Goal: Task Accomplishment & Management: Complete application form

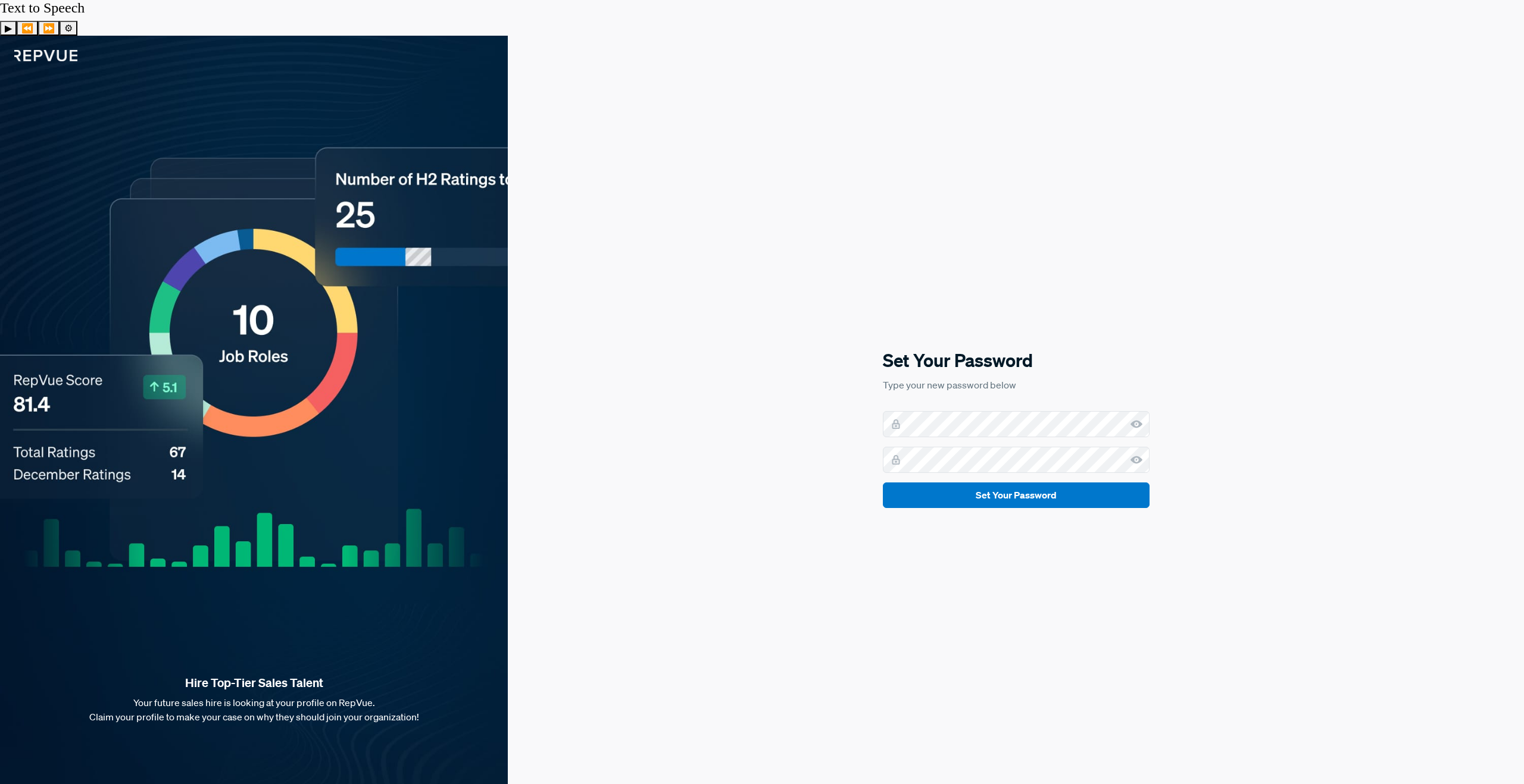
click at [1132, 420] on use at bounding box center [1136, 424] width 12 height 8
click at [852, 373] on div "Set Your Password Type your new password below Set Your Password" at bounding box center [1015, 427] width 1016 height 784
click at [903, 411] on div at bounding box center [1015, 424] width 267 height 27
drag, startPoint x: 1084, startPoint y: 291, endPoint x: 1060, endPoint y: 315, distance: 33.9
click at [1084, 291] on div "Set Your Password Type your new password below Set Your Password" at bounding box center [1015, 427] width 1016 height 784
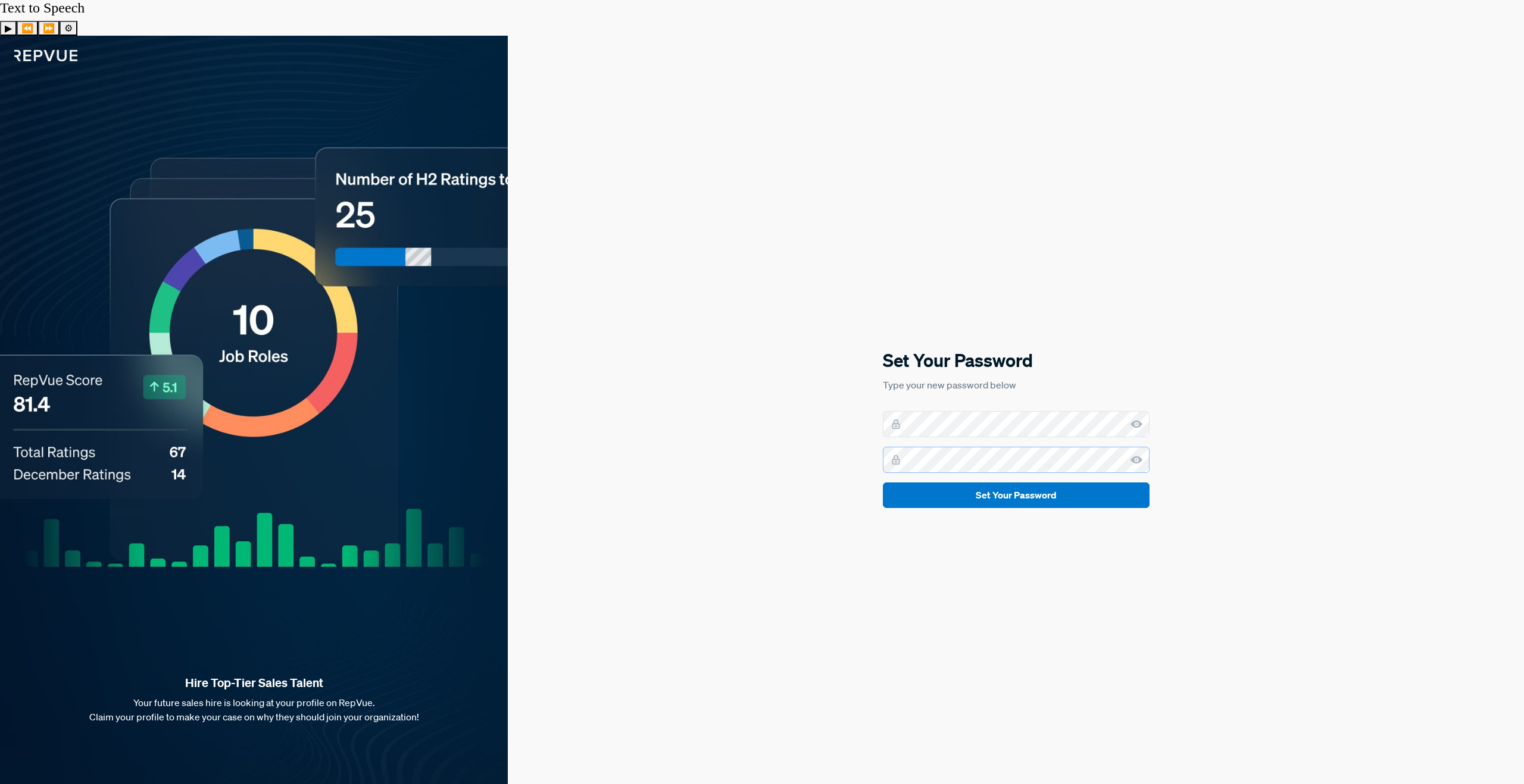
click at [883, 483] on button "Set Your Password" at bounding box center [1015, 496] width 267 height 26
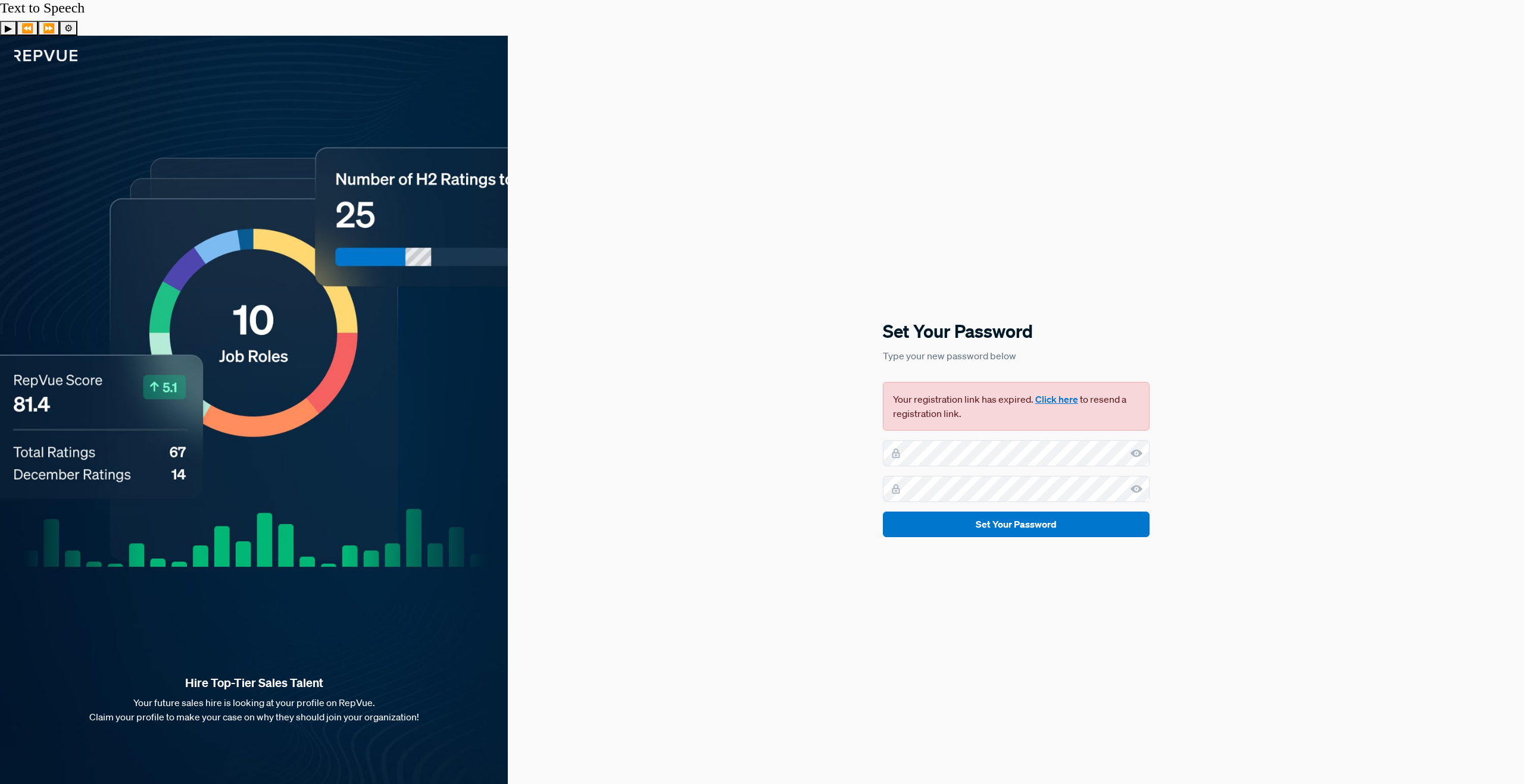
click at [1058, 392] on button "Click here" at bounding box center [1057, 399] width 43 height 15
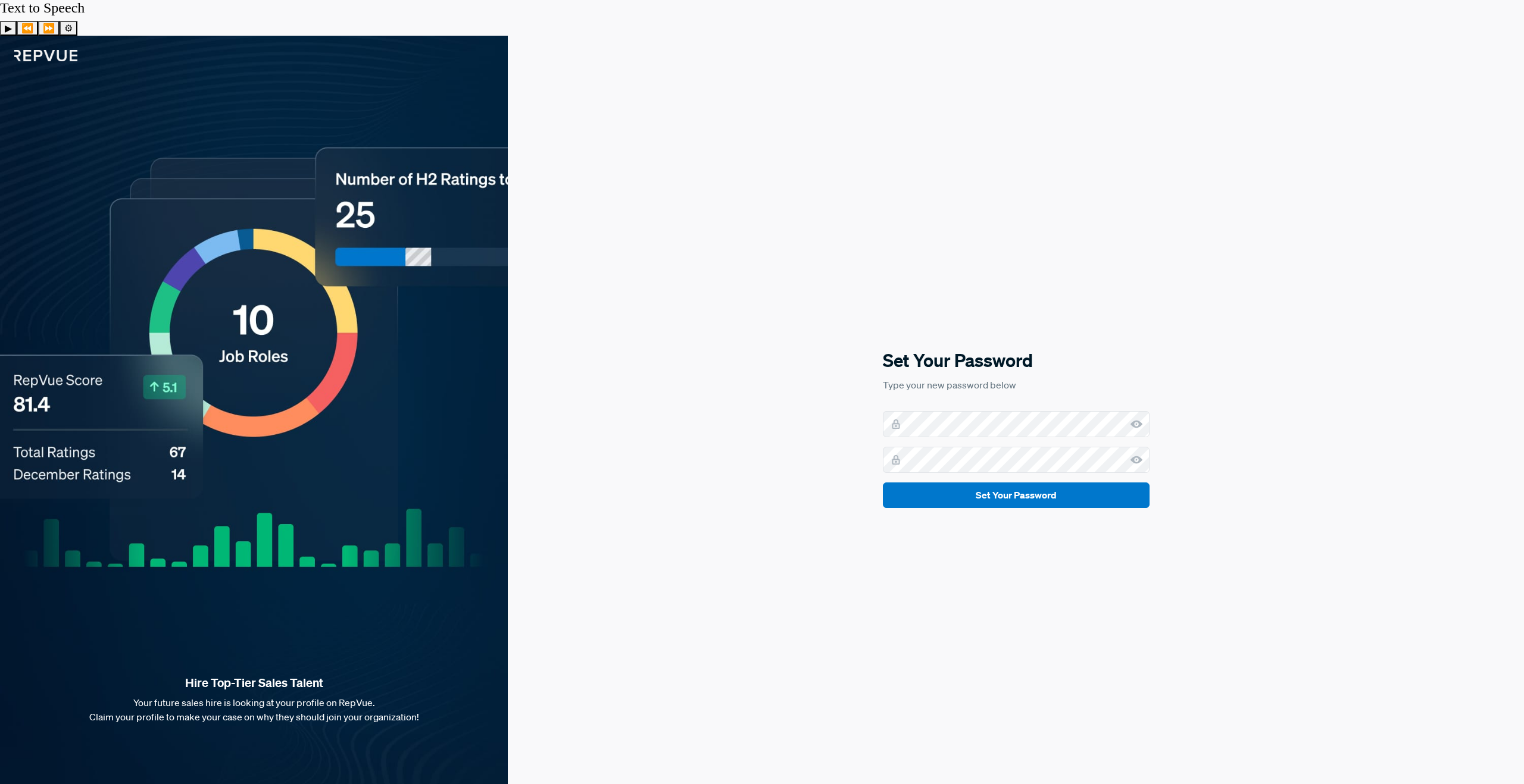
click at [948, 411] on form "Set Your Password" at bounding box center [1015, 459] width 267 height 97
click at [1139, 420] on use at bounding box center [1136, 424] width 12 height 8
click at [883, 483] on button "Set Your Password" at bounding box center [1015, 496] width 267 height 26
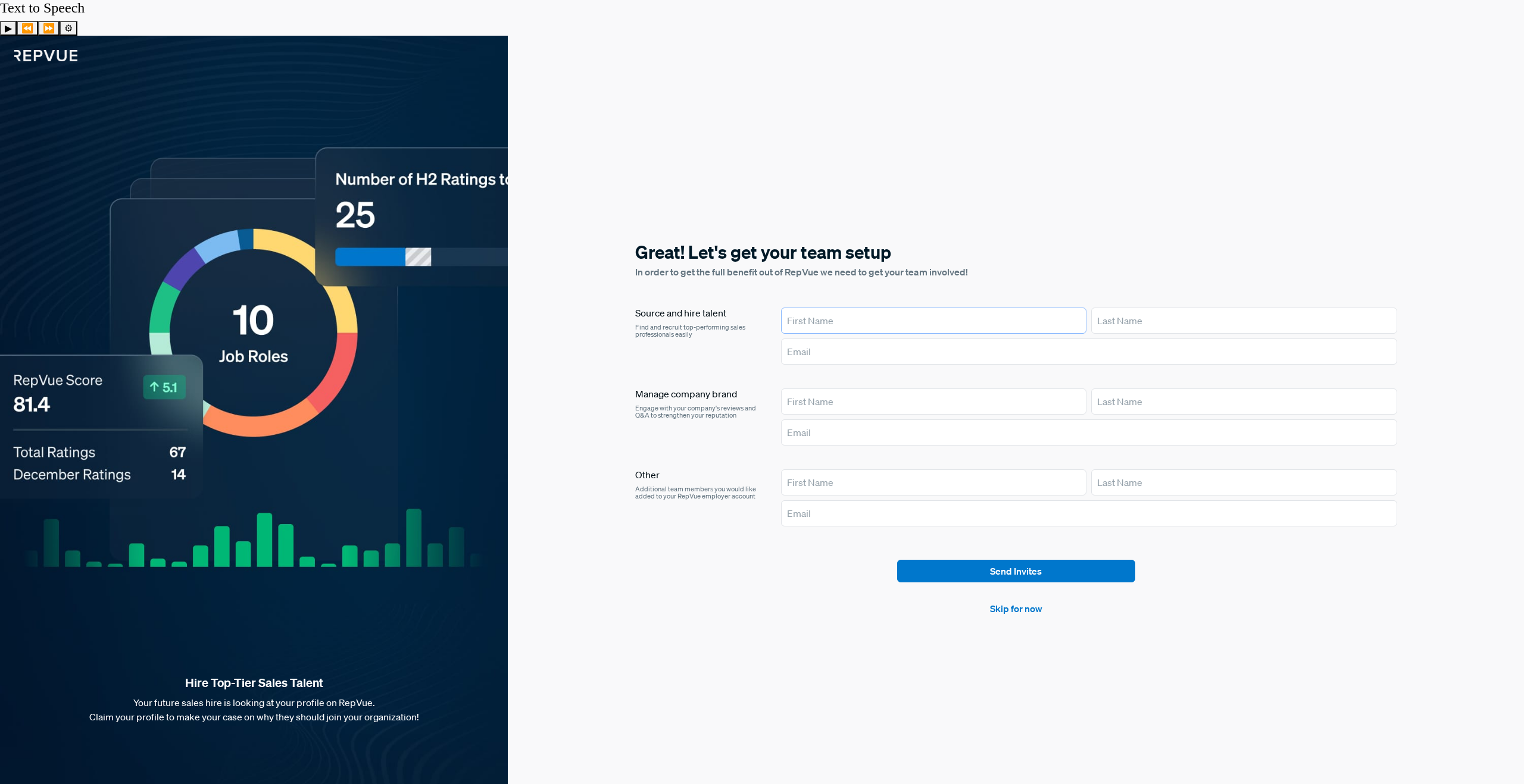
click at [851, 308] on input "text" at bounding box center [934, 321] width 305 height 27
click at [819, 308] on input "text" at bounding box center [934, 321] width 305 height 27
type input "[PERSON_NAME]"
paste input "[EMAIL_ADDRESS][DOMAIN_NAME]"
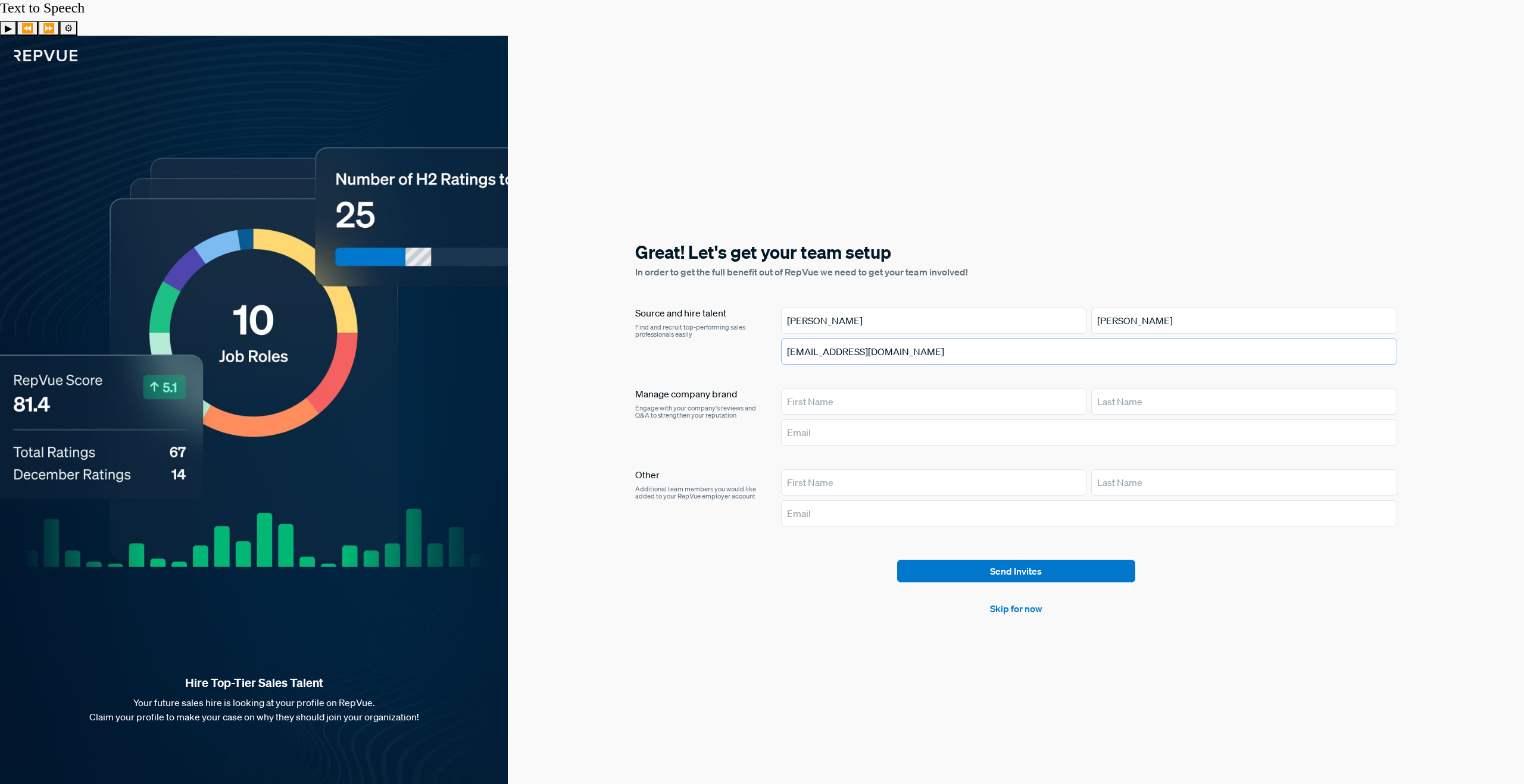
type input "[EMAIL_ADDRESS][DOMAIN_NAME]"
click at [808, 389] on input "text" at bounding box center [934, 401] width 305 height 27
type input "Alyssa"
type input "[PERSON_NAME]"
click at [829, 420] on input "text" at bounding box center [1089, 433] width 616 height 27
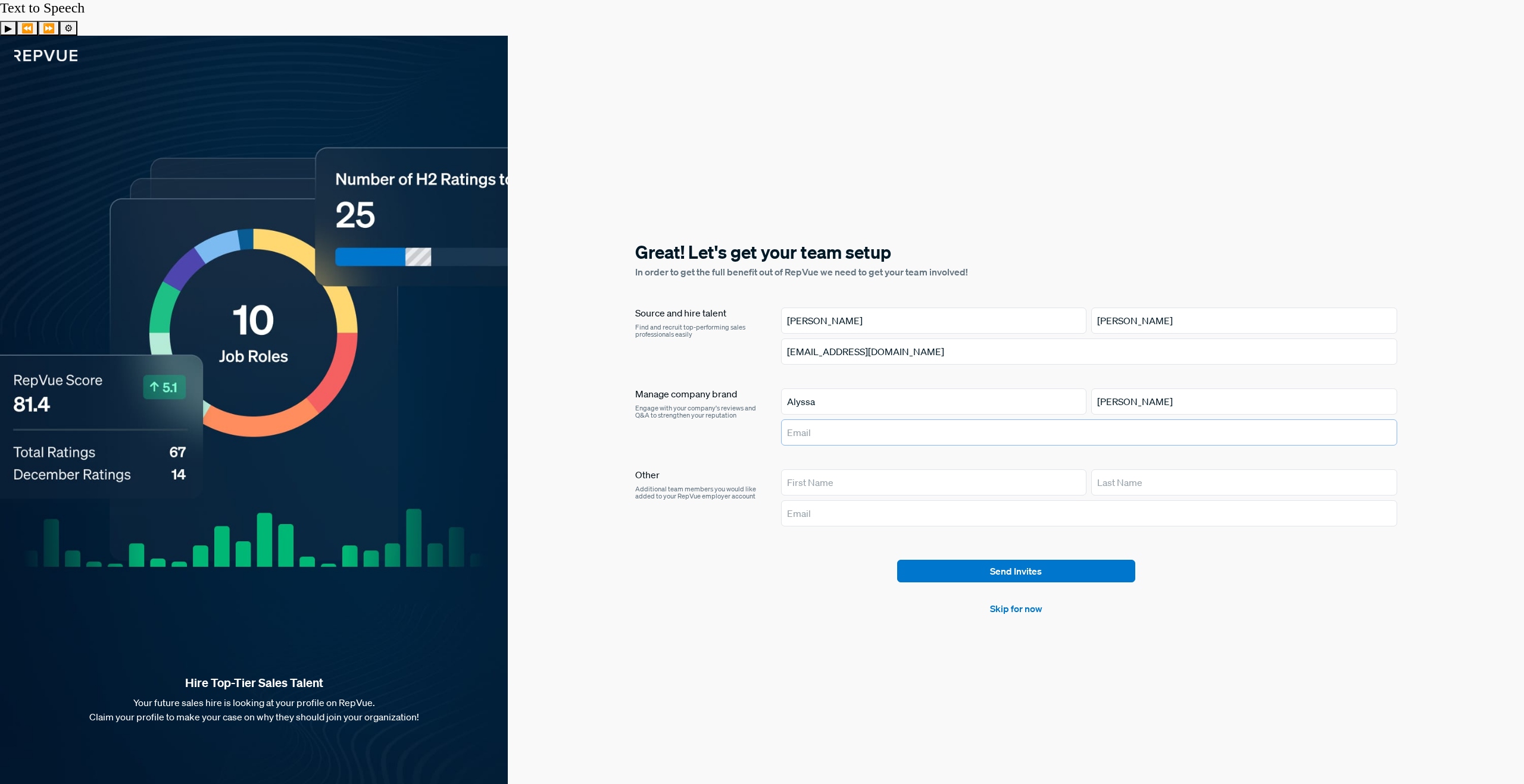
paste input "[EMAIL_ADDRESS][DOMAIN_NAME]"
type input "[EMAIL_ADDRESS][DOMAIN_NAME]"
click at [803, 469] on input "text" at bounding box center [934, 482] width 305 height 27
type input "[PERSON_NAME]"
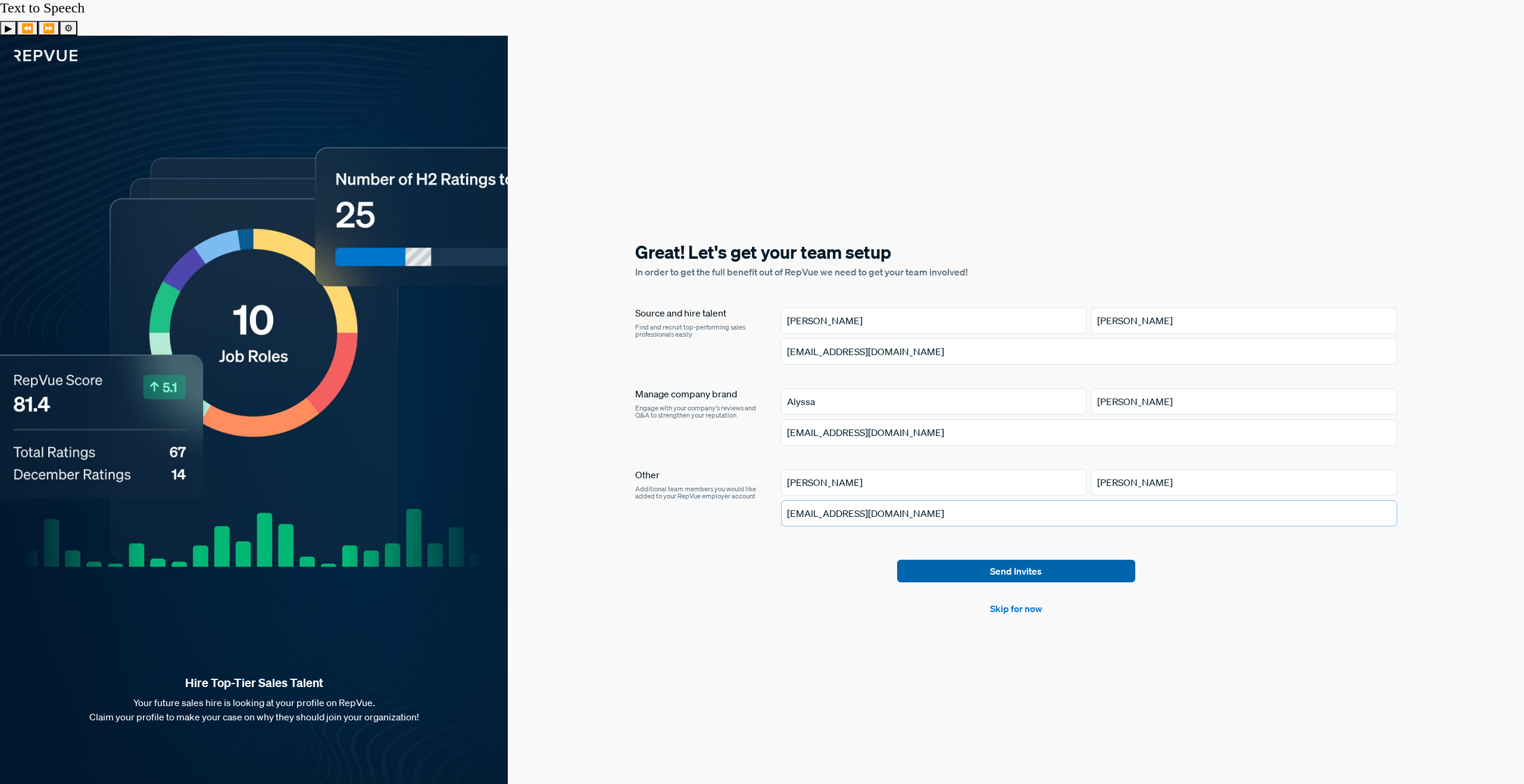
type input "[EMAIL_ADDRESS][DOMAIN_NAME]"
click at [1019, 560] on button "Send Invites" at bounding box center [1016, 571] width 238 height 23
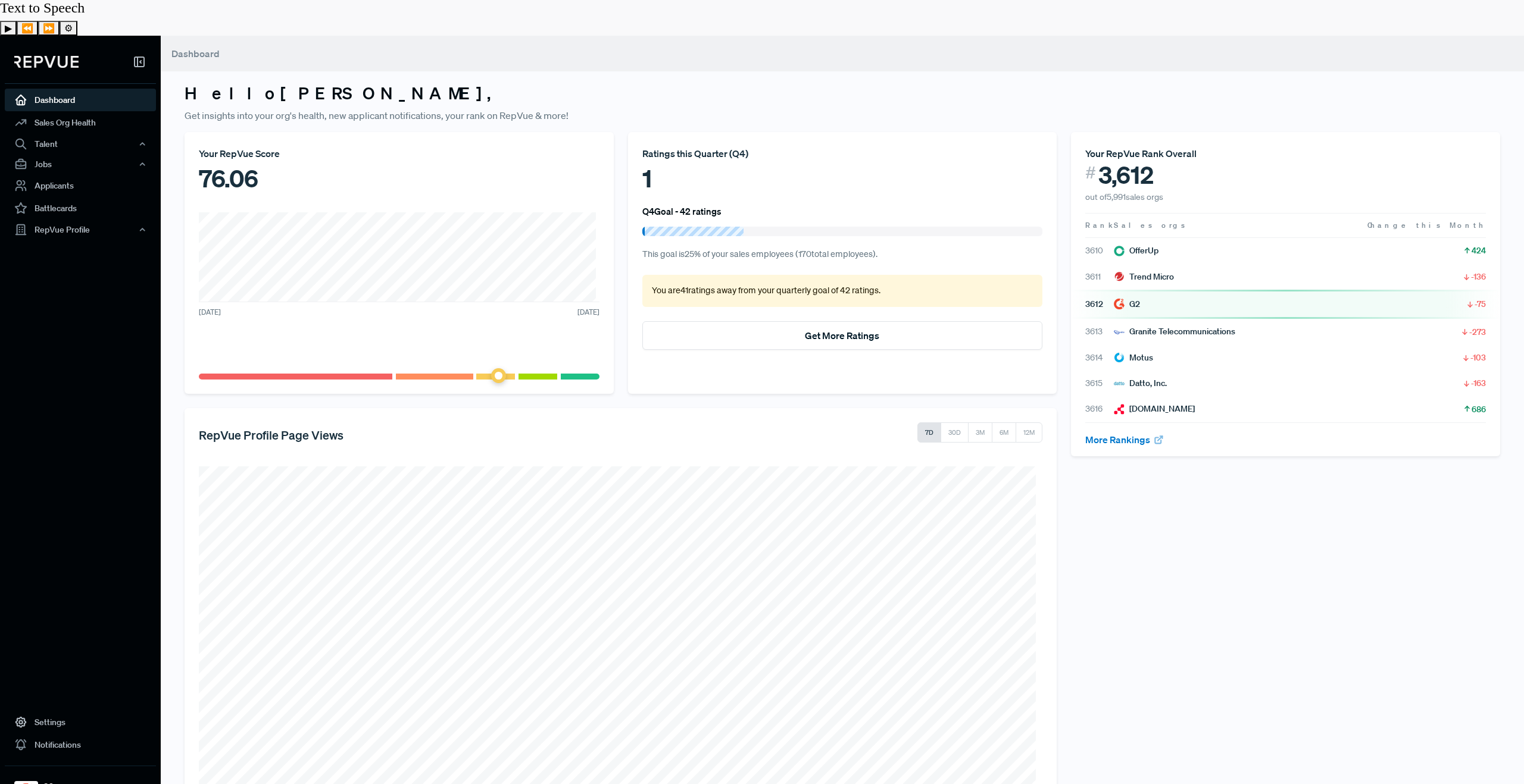
click at [76, 89] on link "Dashboard" at bounding box center [81, 99] width 152 height 23
click at [27, 202] on icon at bounding box center [21, 208] width 13 height 13
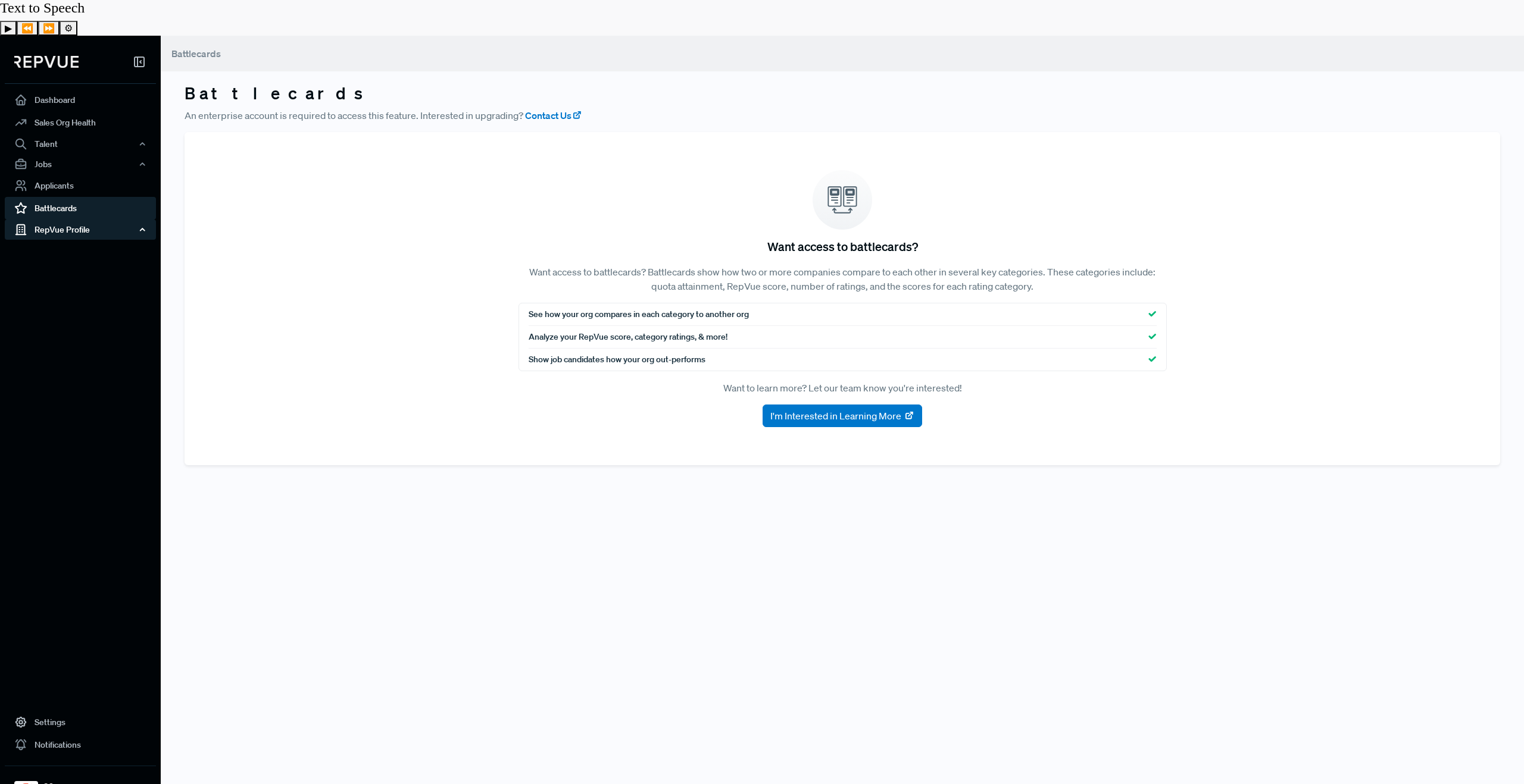
click at [69, 219] on div "RepVue Profile" at bounding box center [81, 229] width 152 height 21
click at [73, 243] on link "Profile Overview" at bounding box center [96, 258] width 152 height 30
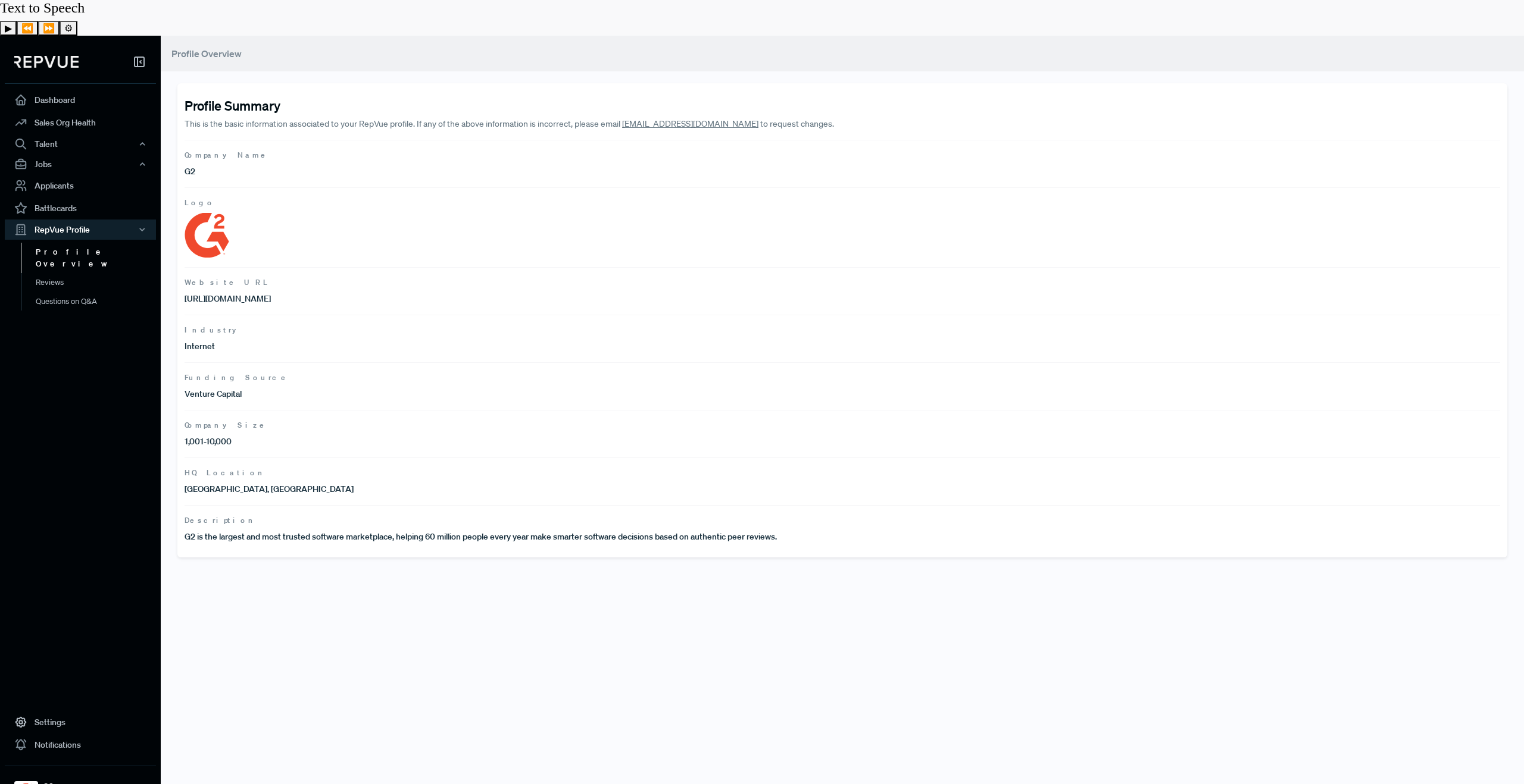
click at [72, 243] on link "Profile Overview" at bounding box center [96, 258] width 152 height 30
click at [68, 273] on link "Reviews" at bounding box center [96, 282] width 152 height 19
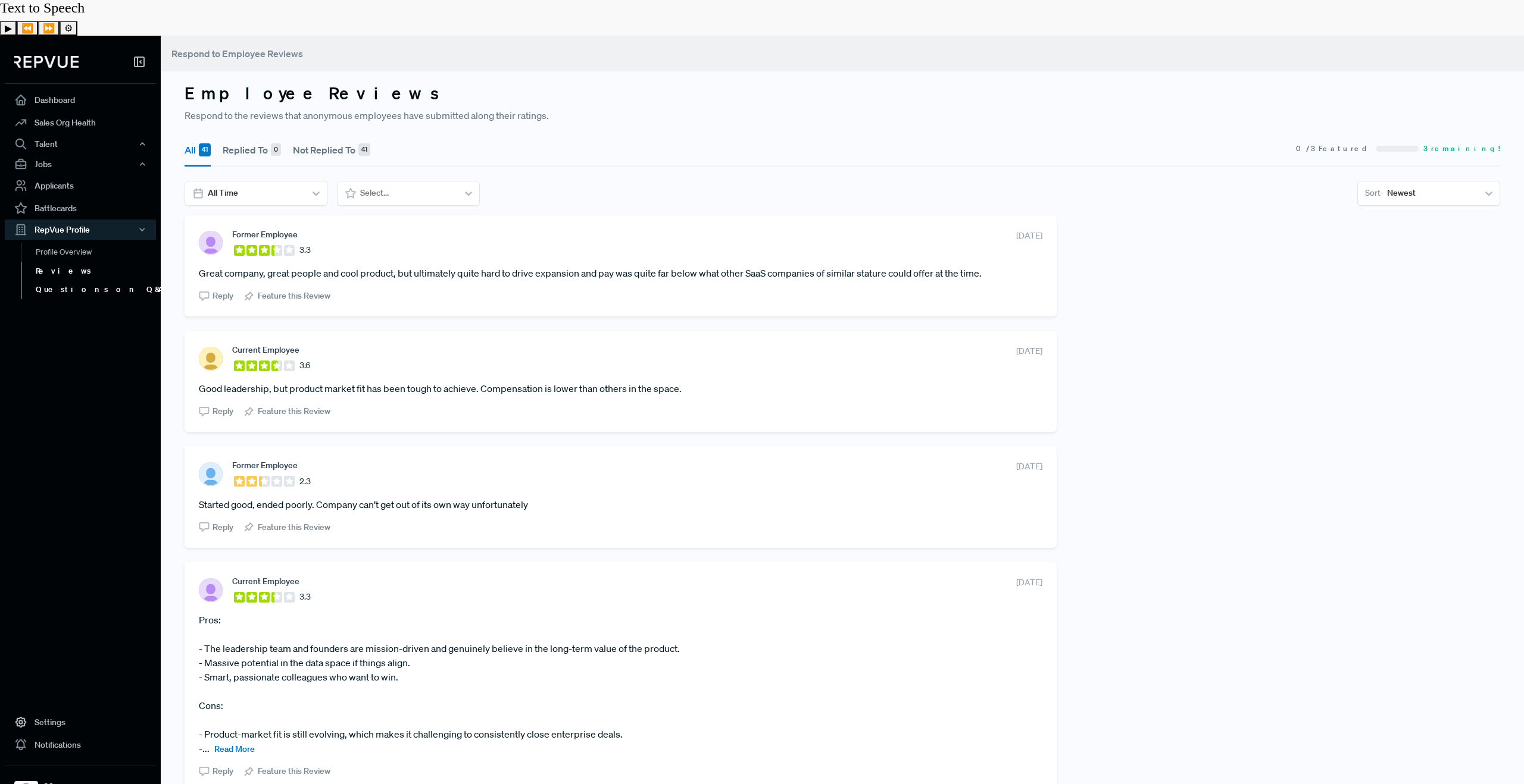
click at [78, 280] on link "Questions on Q&A" at bounding box center [96, 289] width 152 height 19
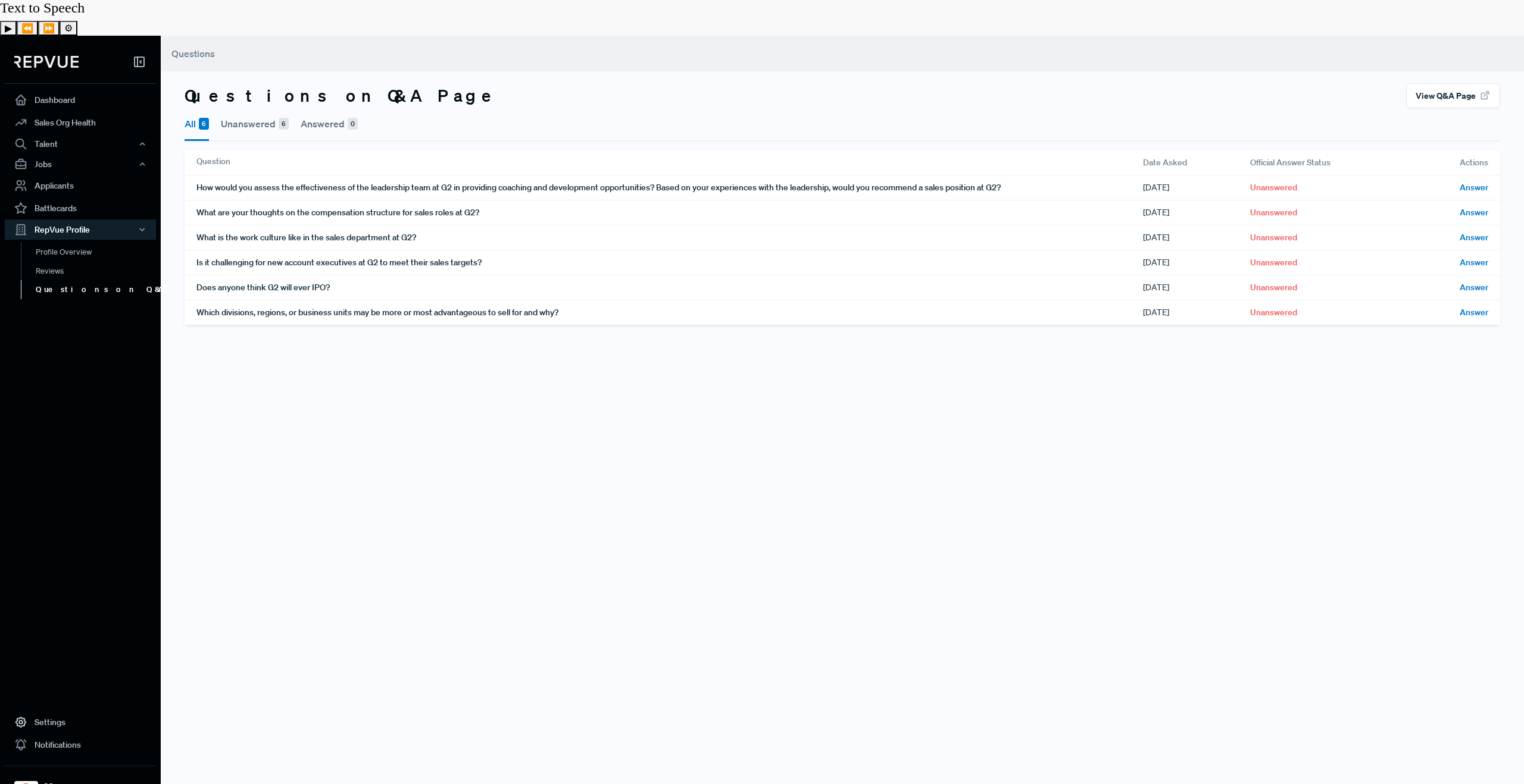
click at [144, 57] on use at bounding box center [140, 62] width 10 height 10
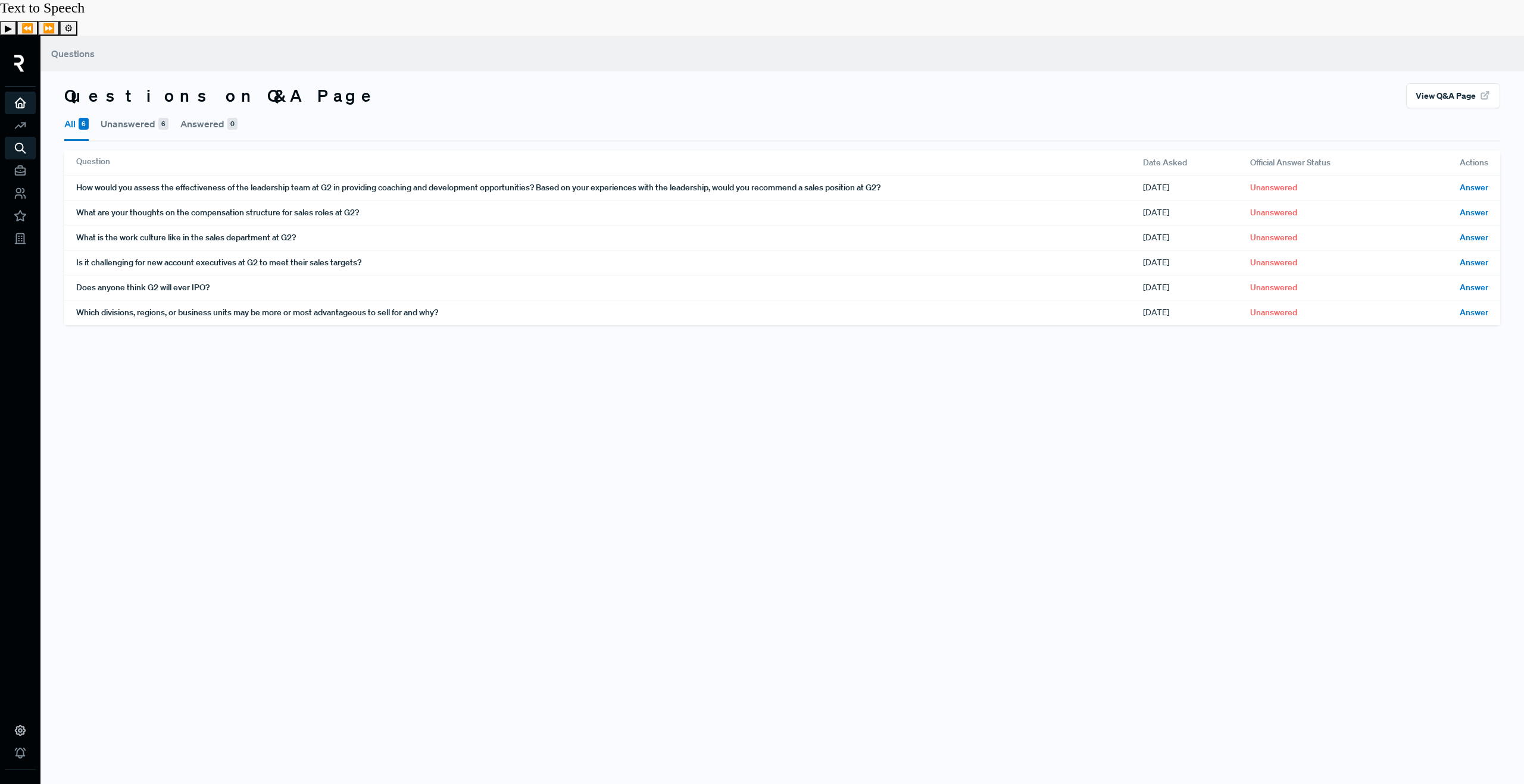
click at [20, 96] on icon at bounding box center [20, 102] width 13 height 13
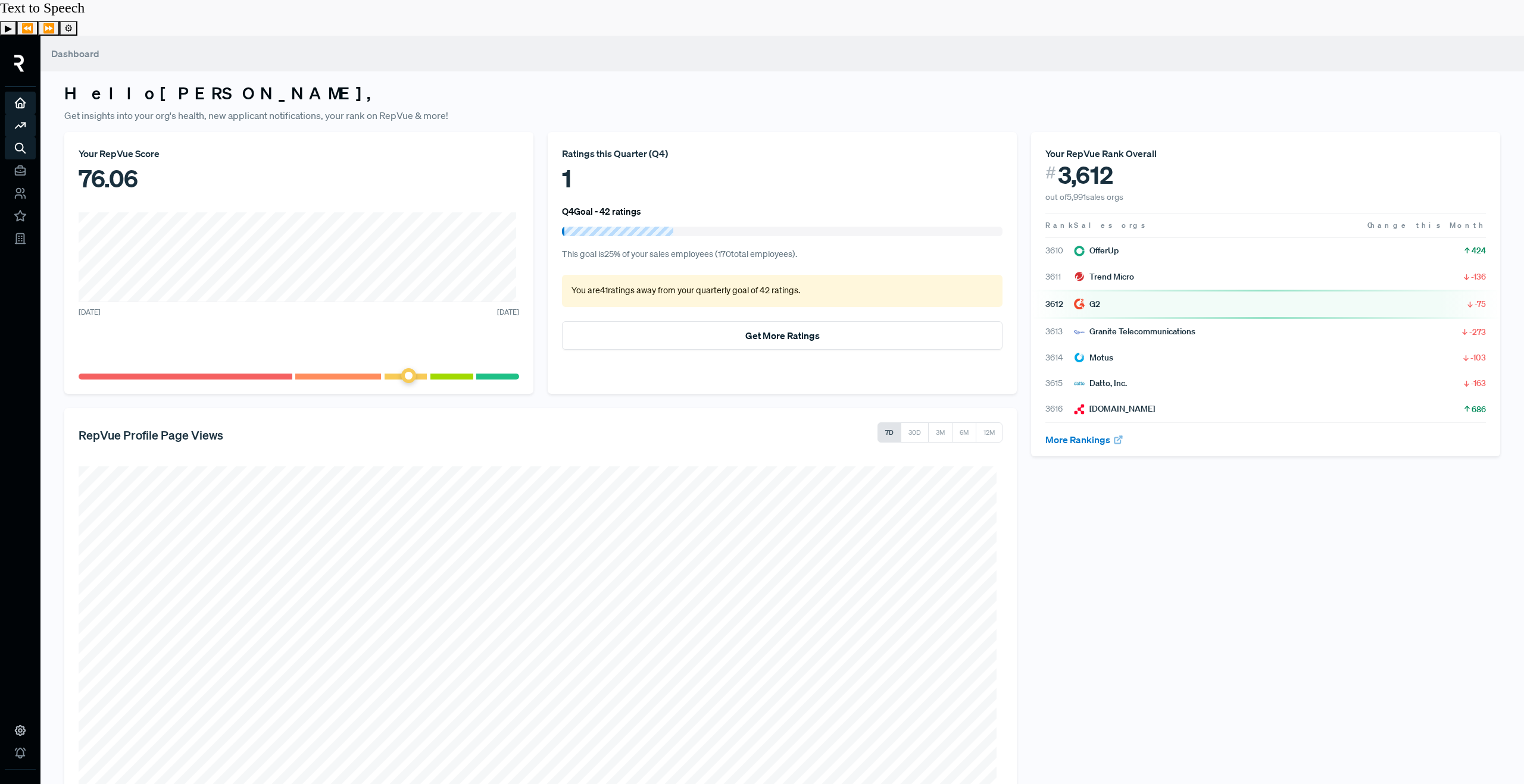
click at [15, 119] on icon at bounding box center [20, 125] width 13 height 13
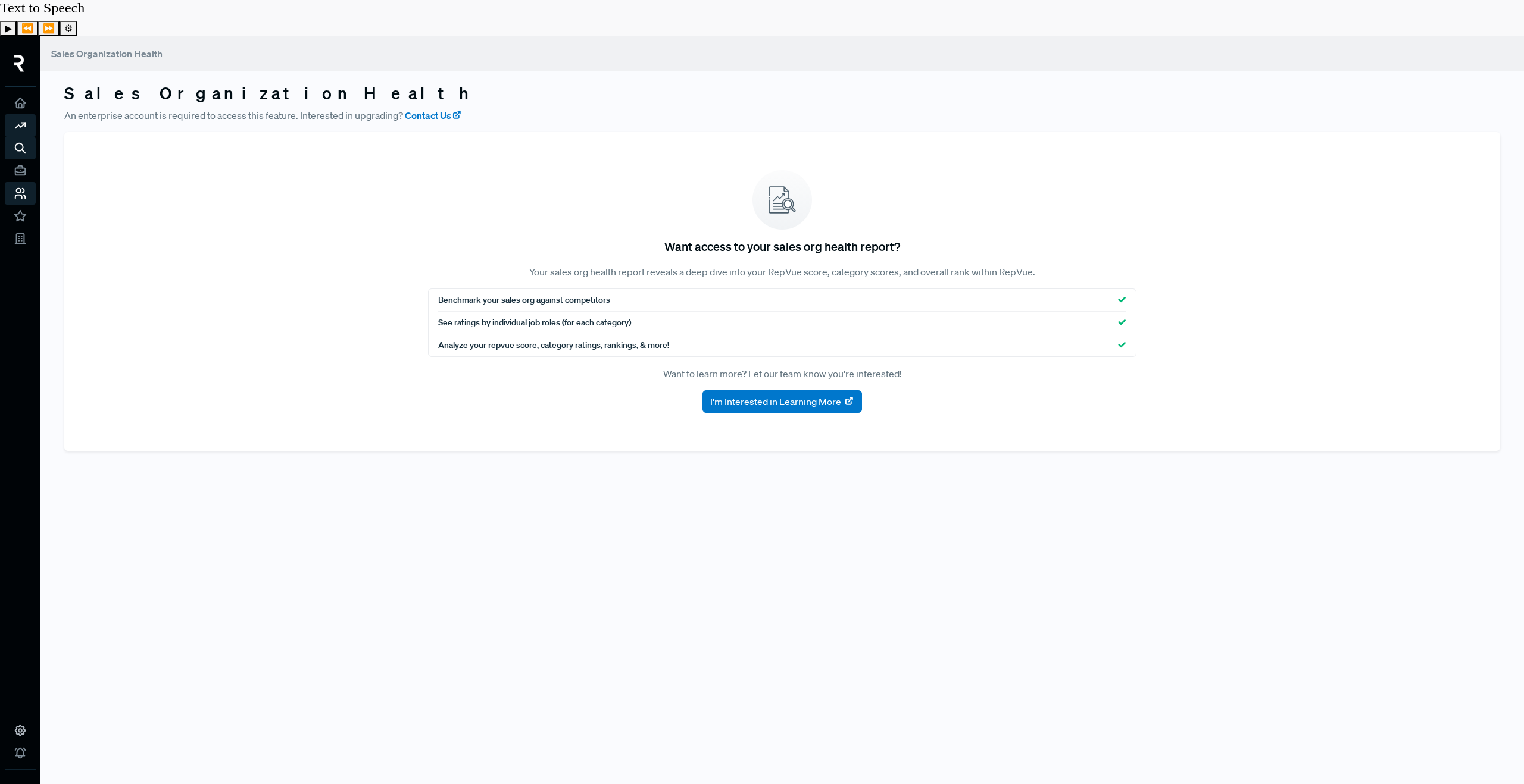
click at [24, 189] on use at bounding box center [21, 194] width 10 height 10
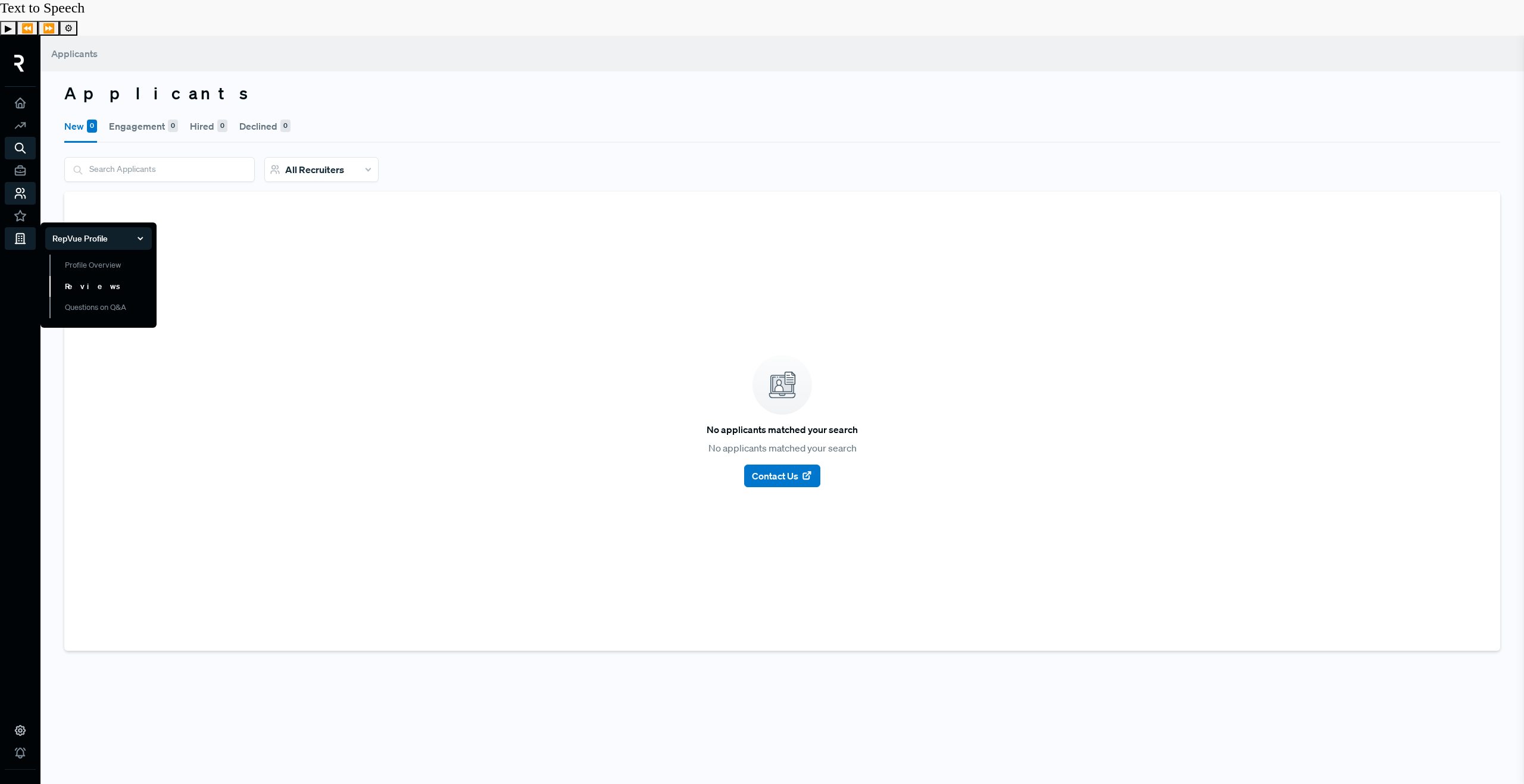
click at [94, 276] on link "Reviews" at bounding box center [100, 287] width 102 height 22
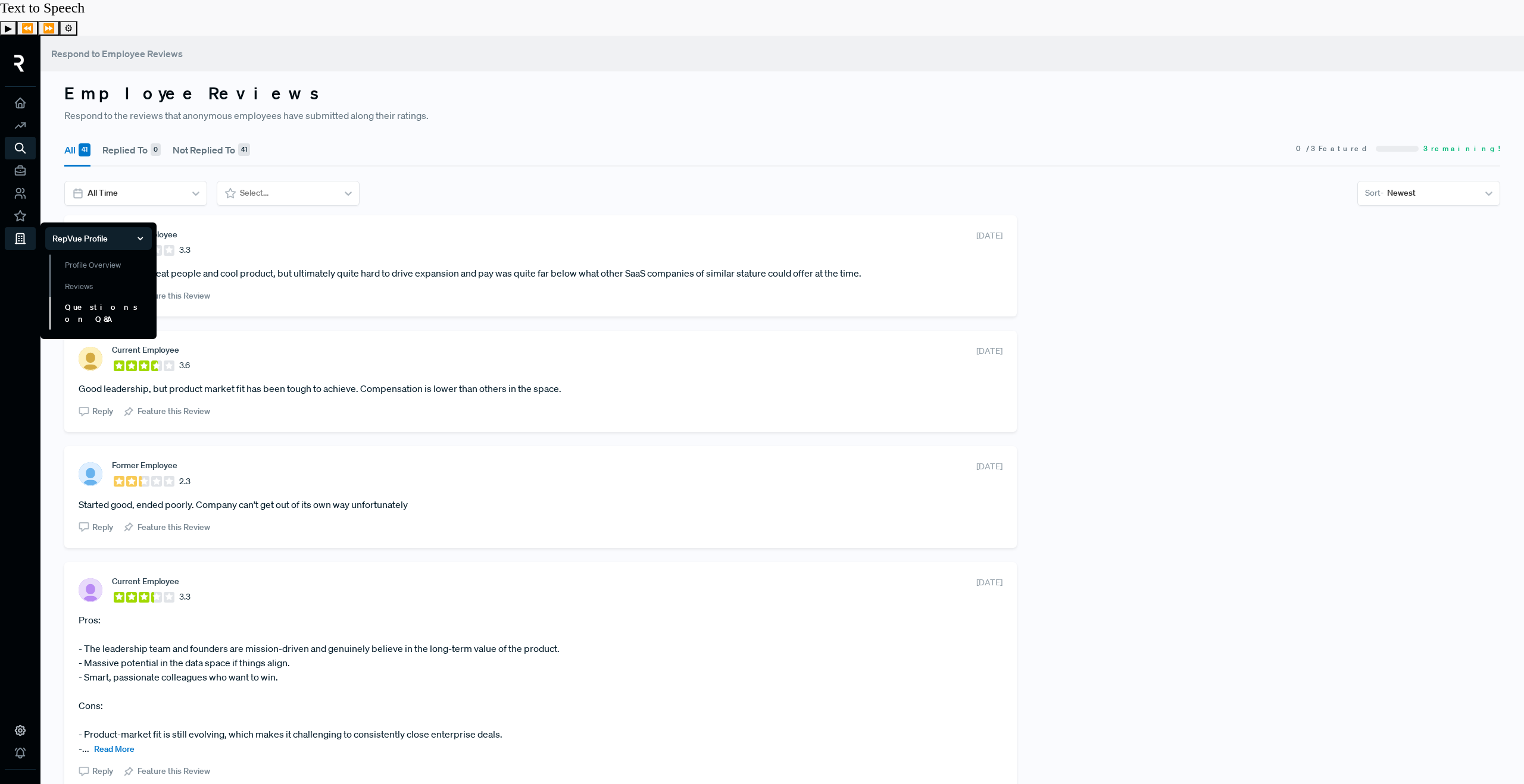
click at [98, 297] on link "Questions on Q&A" at bounding box center [100, 313] width 102 height 32
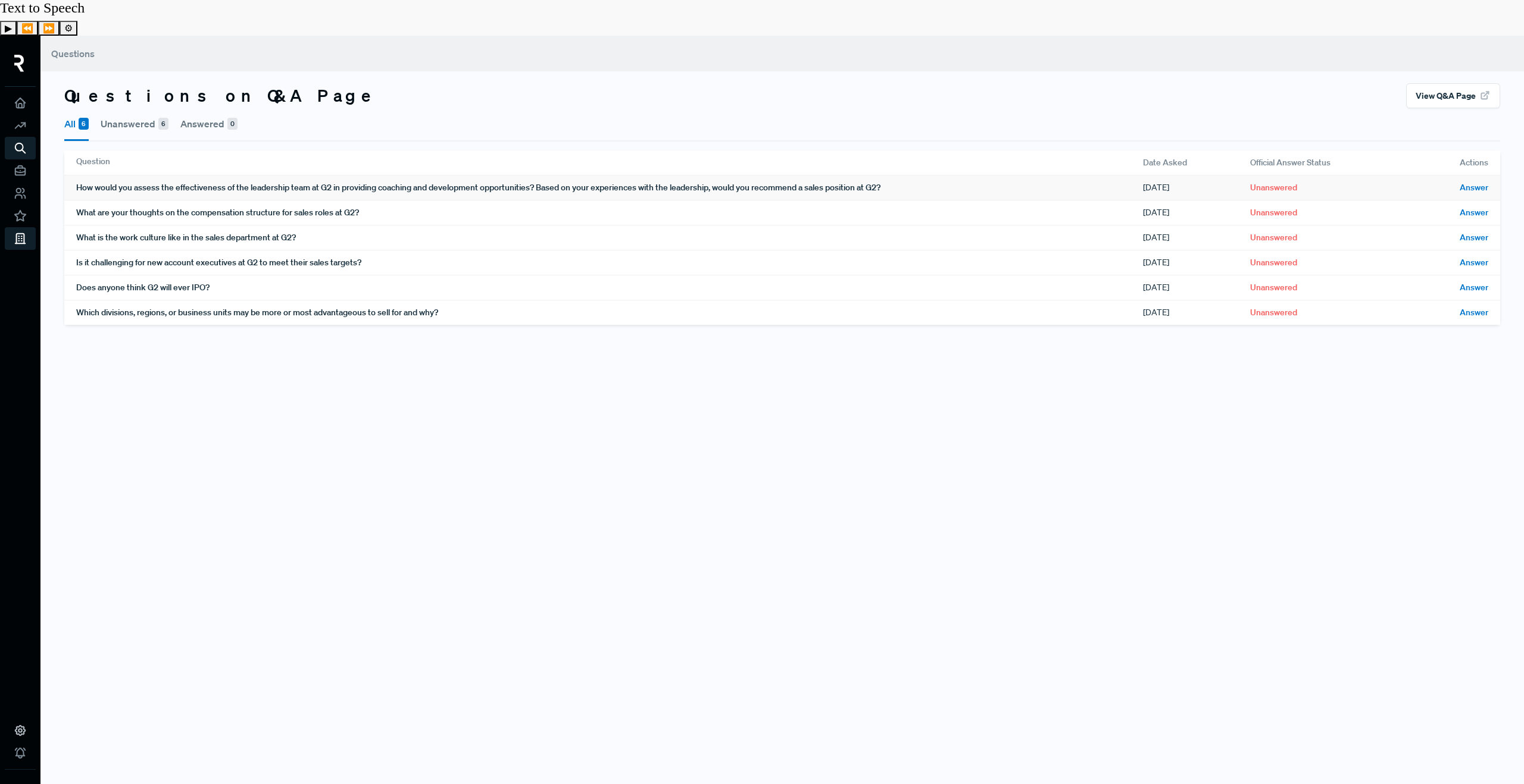
click at [1462, 182] on span "Answer" at bounding box center [1473, 188] width 29 height 13
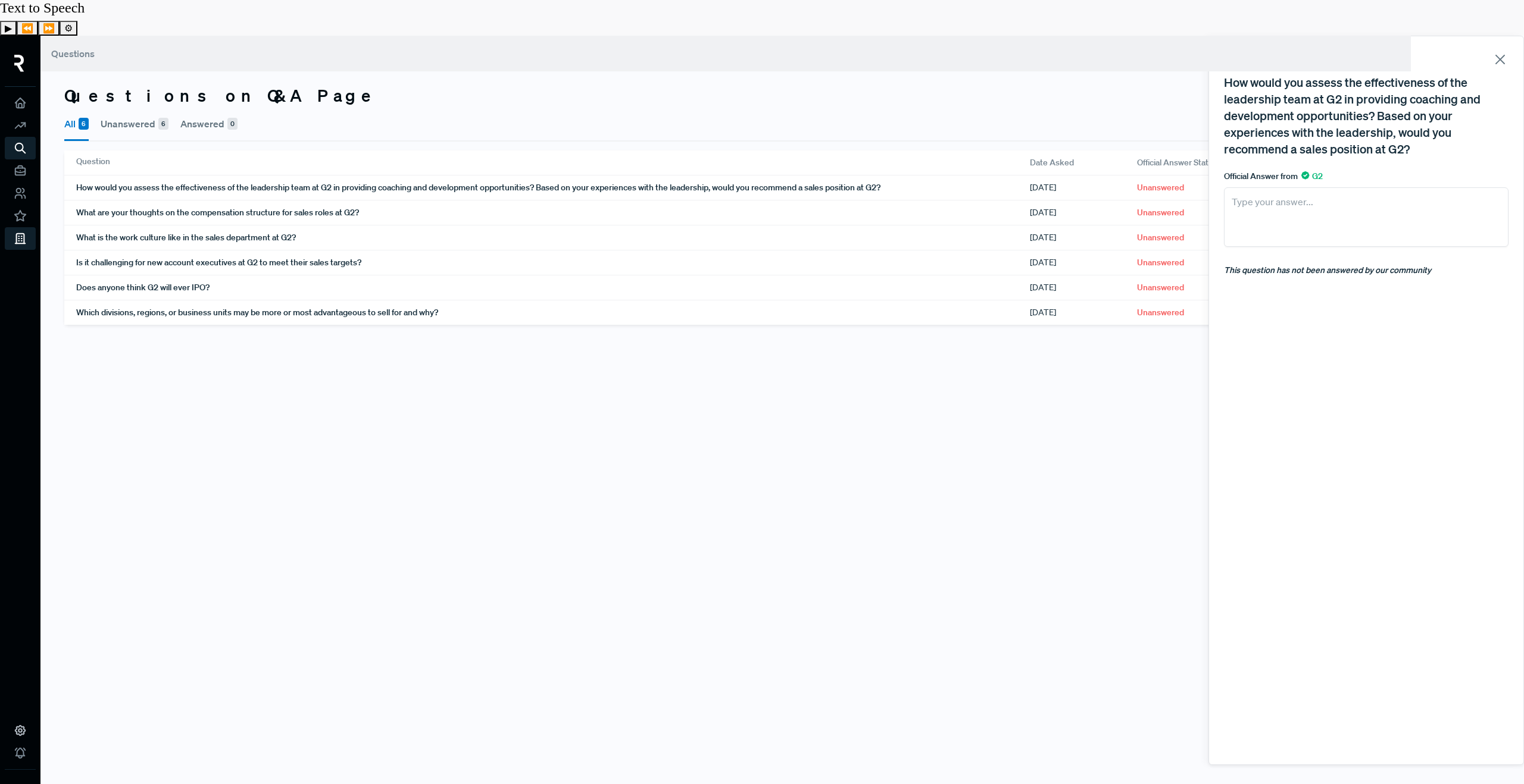
click at [1495, 55] on use at bounding box center [1499, 59] width 8 height 8
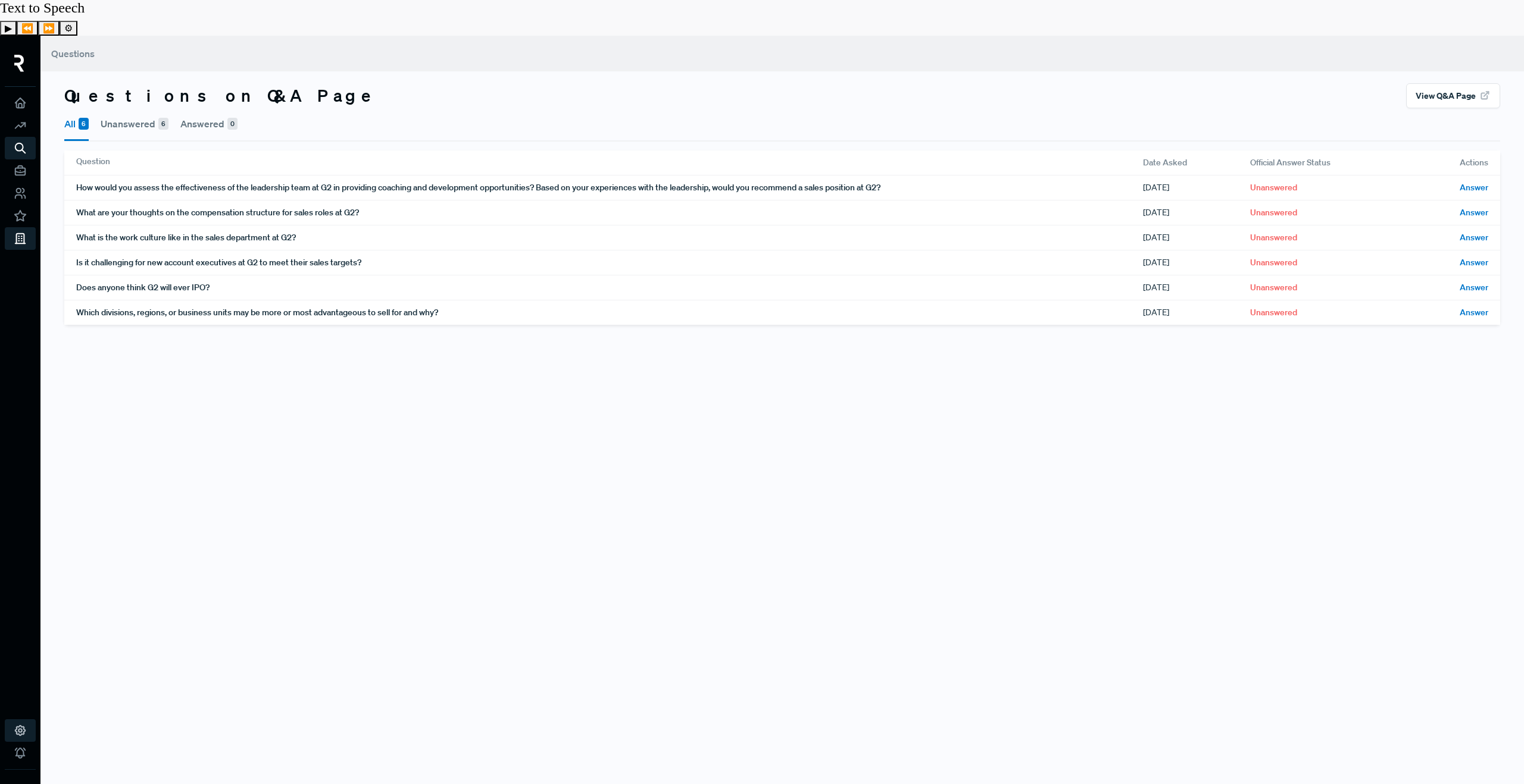
click at [23, 726] on use at bounding box center [21, 731] width 10 height 10
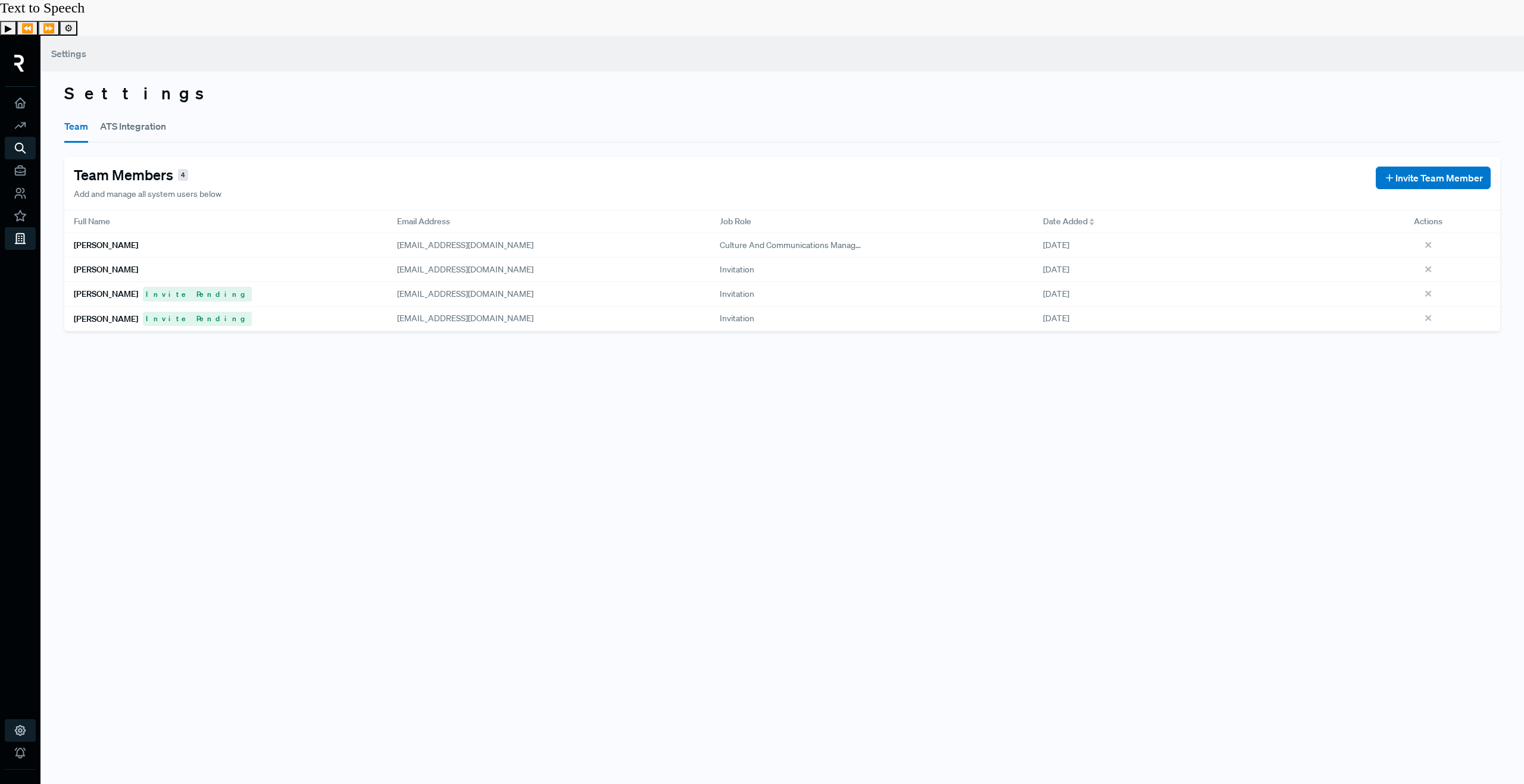
click at [140, 109] on button "ATS Integration" at bounding box center [133, 126] width 66 height 33
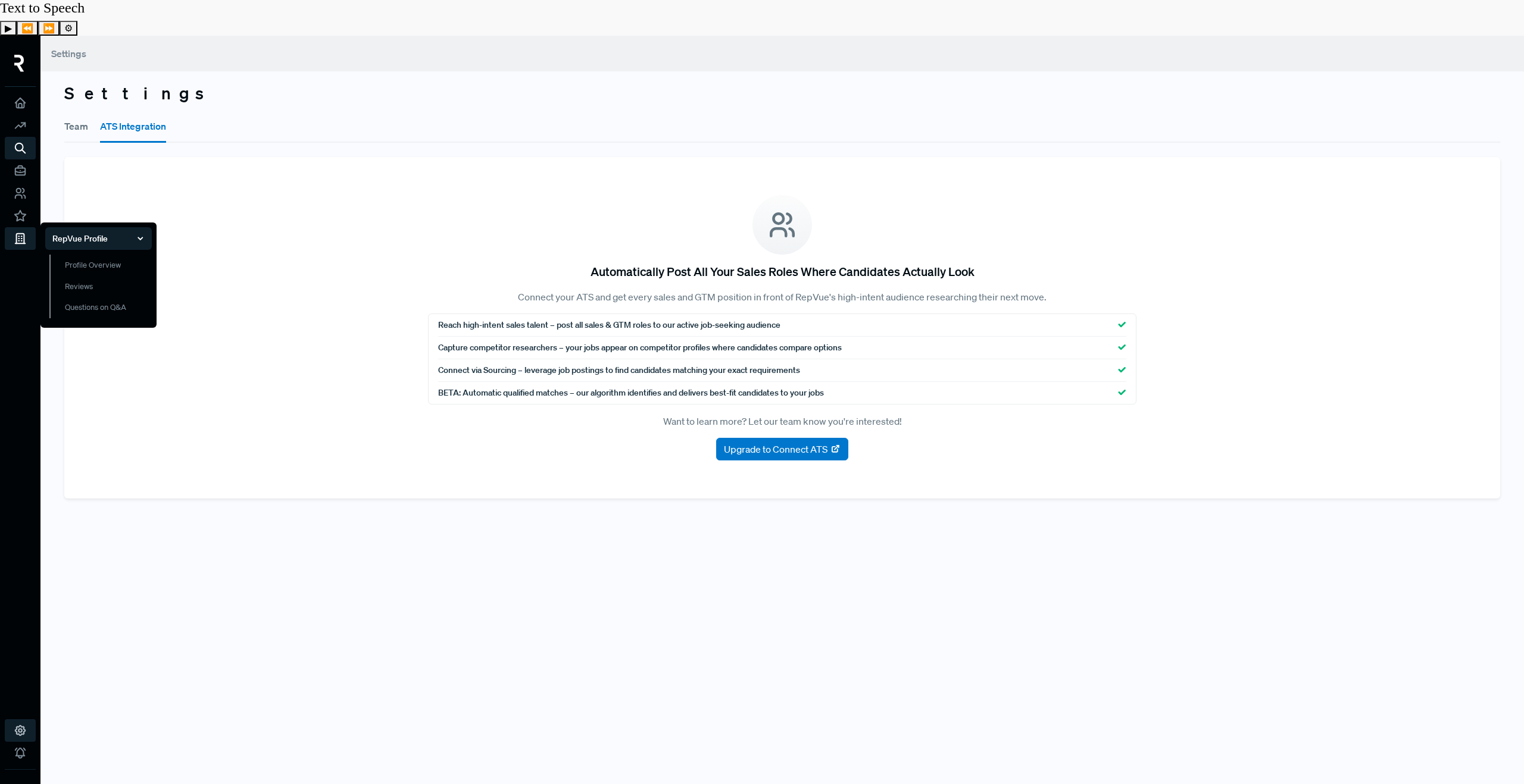
click at [124, 227] on div "RepVue Profile" at bounding box center [98, 238] width 106 height 23
click at [99, 255] on link "Profile Overview" at bounding box center [100, 271] width 102 height 32
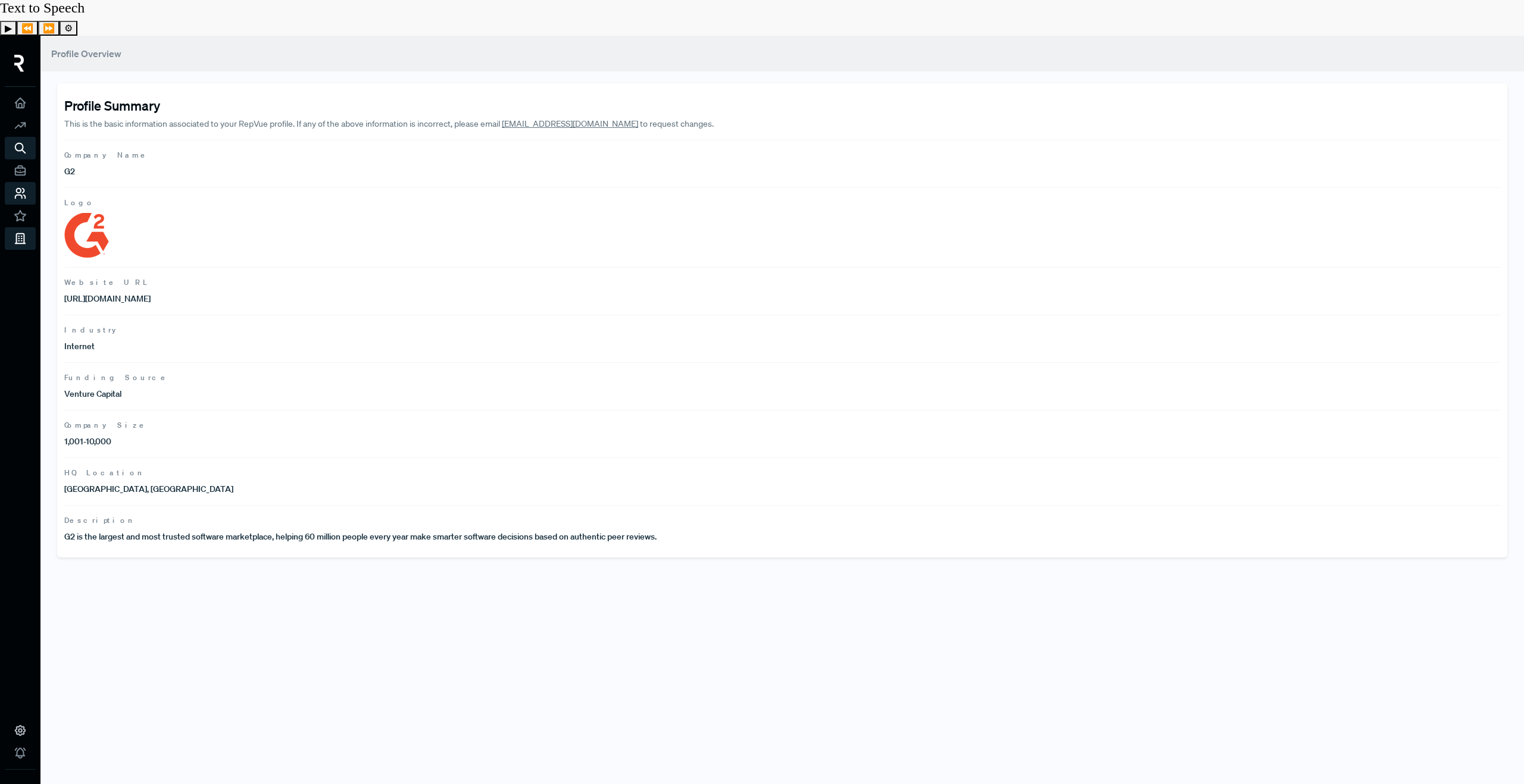
click at [11, 182] on link at bounding box center [20, 193] width 30 height 23
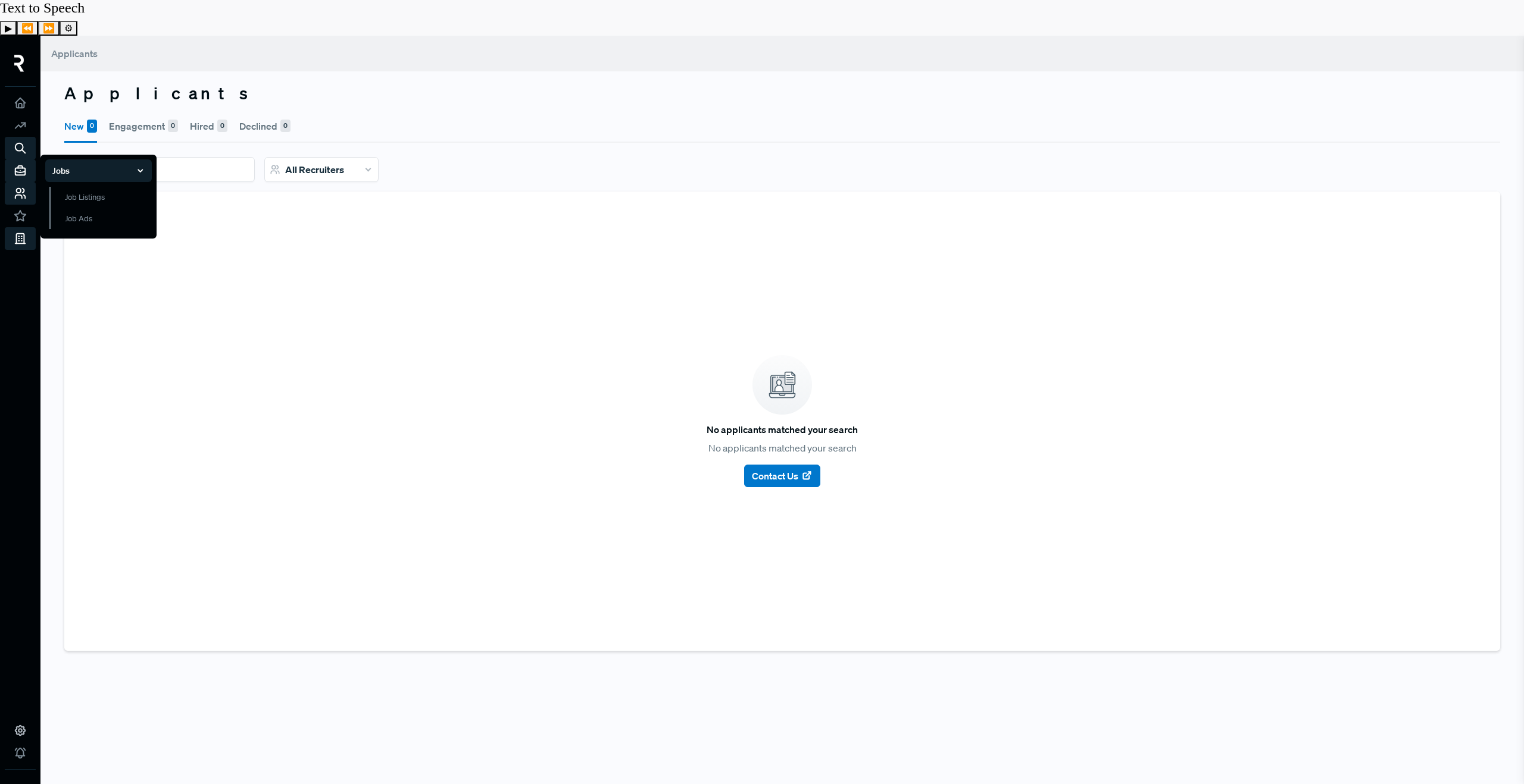
click at [18, 164] on icon at bounding box center [20, 170] width 13 height 13
click at [18, 98] on use at bounding box center [21, 103] width 10 height 10
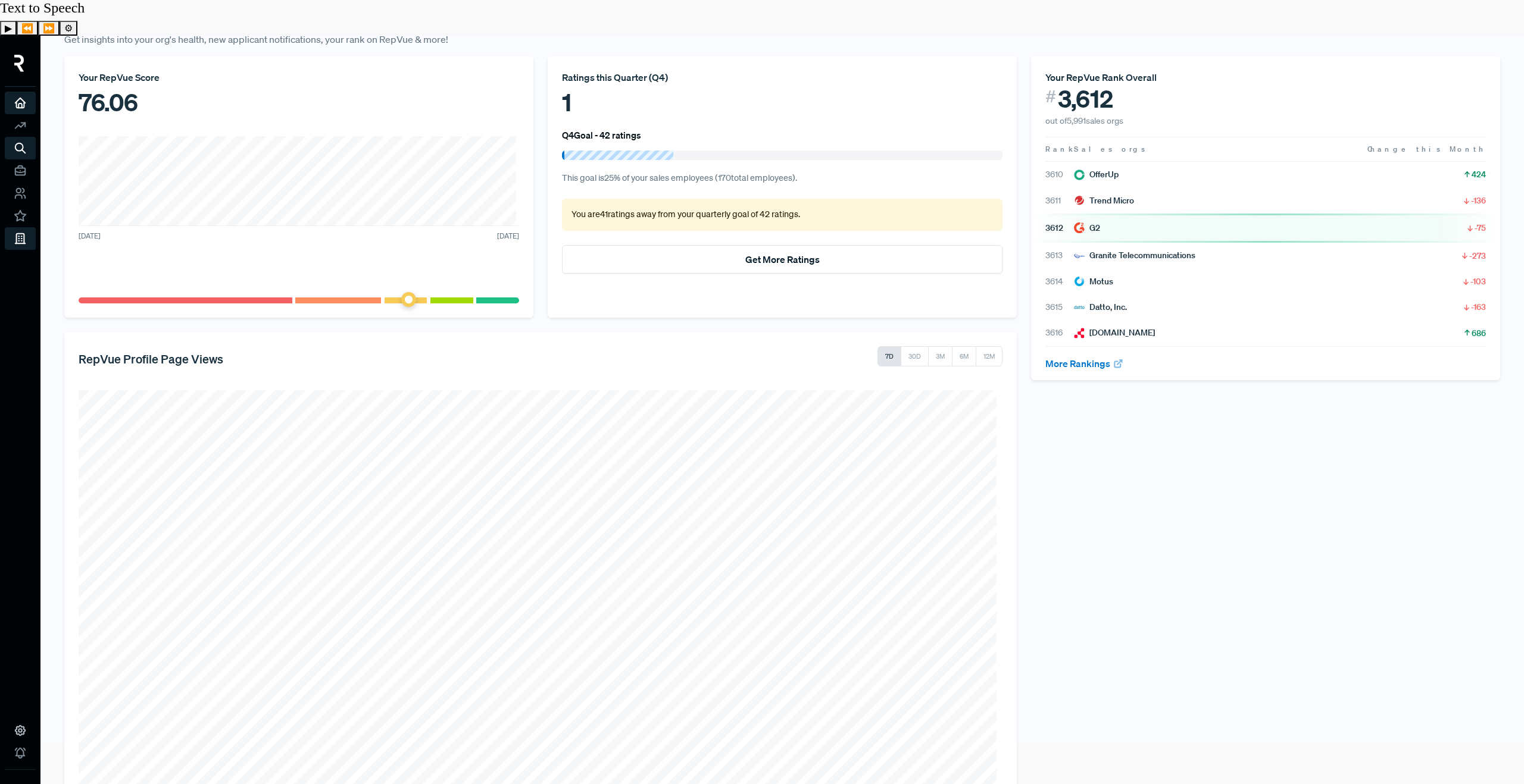
scroll to position [139, 0]
